Goal: Information Seeking & Learning: Learn about a topic

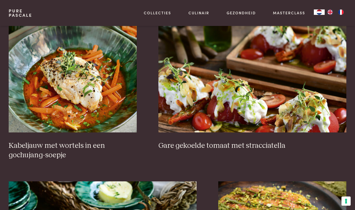
scroll to position [309, 0]
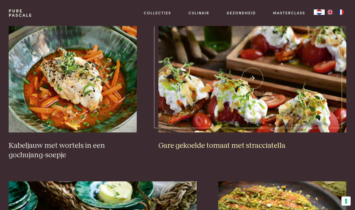
click at [211, 81] on img at bounding box center [252, 78] width 188 height 108
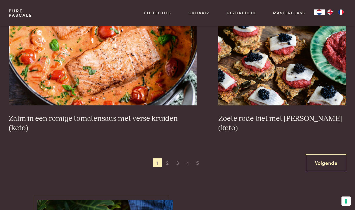
scroll to position [938, 0]
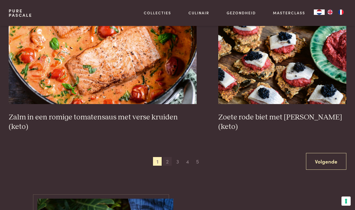
click at [168, 157] on span "2" at bounding box center [167, 161] width 9 height 9
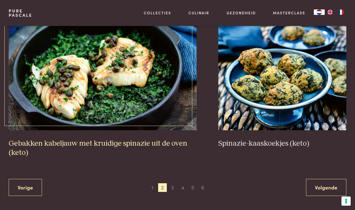
scroll to position [927, 0]
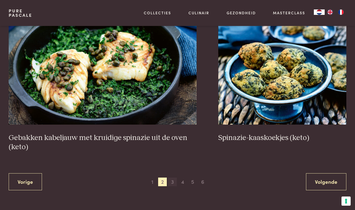
click at [174, 178] on span "3" at bounding box center [172, 182] width 9 height 9
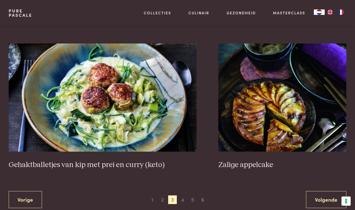
scroll to position [930, 0]
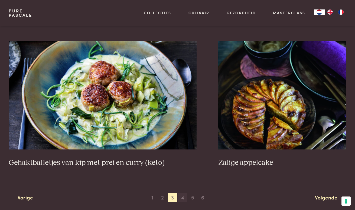
click at [182, 194] on span "4" at bounding box center [182, 198] width 9 height 9
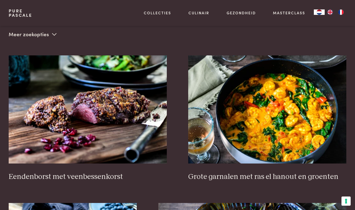
scroll to position [129, 0]
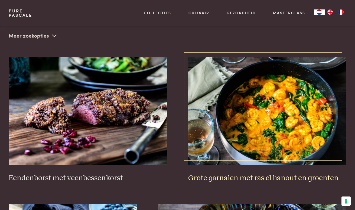
click at [264, 128] on img at bounding box center [267, 111] width 158 height 108
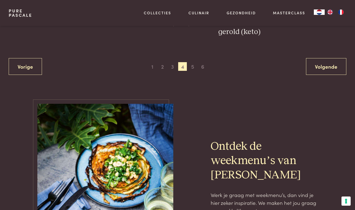
scroll to position [1032, 0]
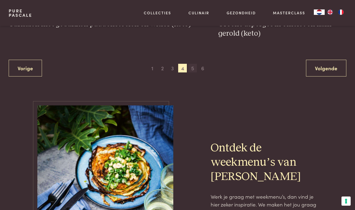
click at [194, 70] on span "5" at bounding box center [192, 68] width 9 height 9
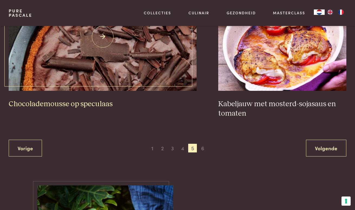
scroll to position [970, 0]
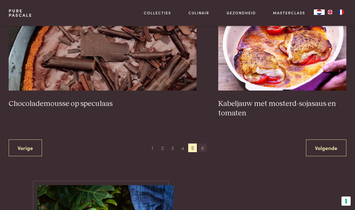
click at [201, 146] on span "6" at bounding box center [202, 148] width 9 height 9
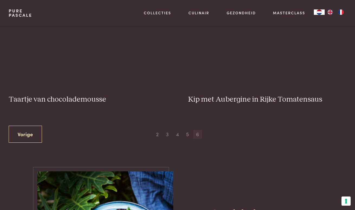
scroll to position [123, 0]
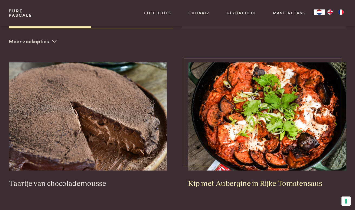
click at [243, 136] on img at bounding box center [267, 117] width 158 height 108
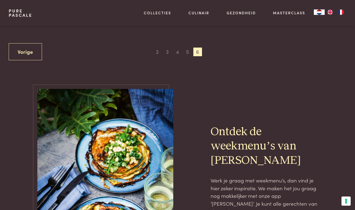
scroll to position [292, 0]
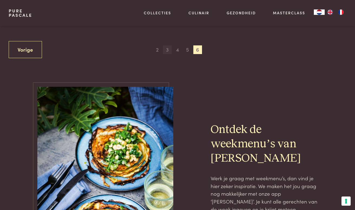
click at [168, 50] on span "3" at bounding box center [167, 49] width 9 height 9
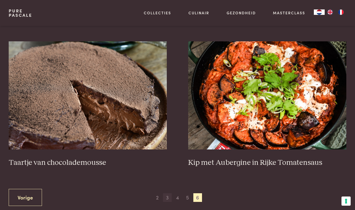
scroll to position [123, 0]
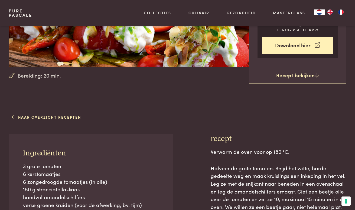
scroll to position [99, 0]
